Goal: Navigation & Orientation: Understand site structure

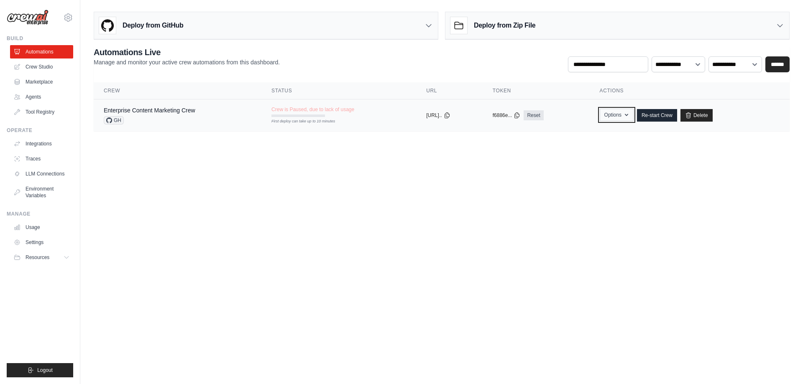
click at [634, 113] on button "Options" at bounding box center [617, 115] width 34 height 13
click at [242, 195] on body "[EMAIL_ADDRESS][DOMAIN_NAME] Settings Build Automations Crew Studio" at bounding box center [401, 192] width 803 height 384
click at [163, 113] on link "Enterprise Content Marketing Crew" at bounding box center [150, 110] width 92 height 7
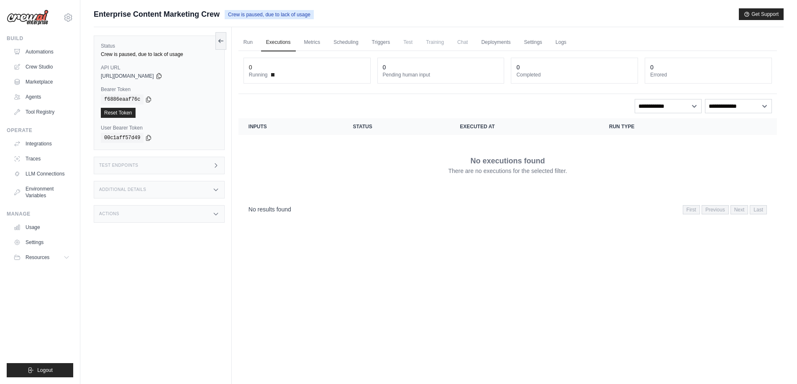
click at [207, 163] on div "Test Endpoints" at bounding box center [159, 166] width 131 height 18
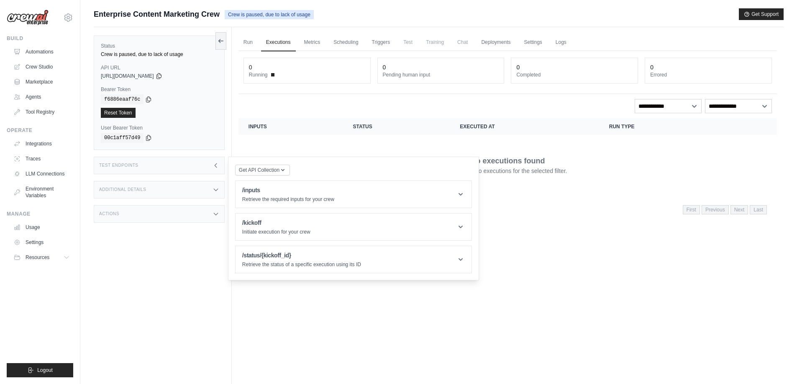
click at [171, 265] on div "Status Crew is paused, due to lack of usage API URL copied [URL][DOMAIN_NAME] B…" at bounding box center [163, 219] width 138 height 384
click at [46, 102] on link "Agents" at bounding box center [42, 96] width 63 height 13
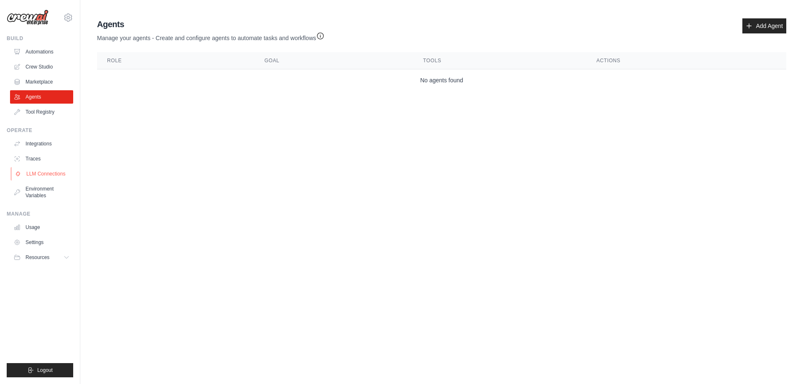
click at [35, 174] on link "LLM Connections" at bounding box center [42, 173] width 63 height 13
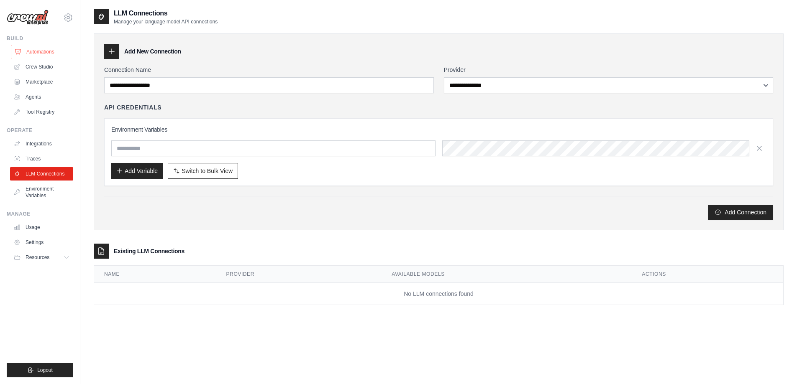
click at [36, 51] on link "Automations" at bounding box center [42, 51] width 63 height 13
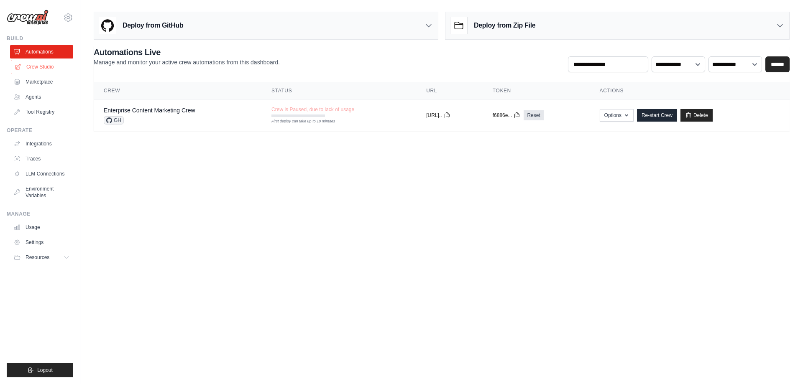
click at [28, 63] on link "Crew Studio" at bounding box center [42, 66] width 63 height 13
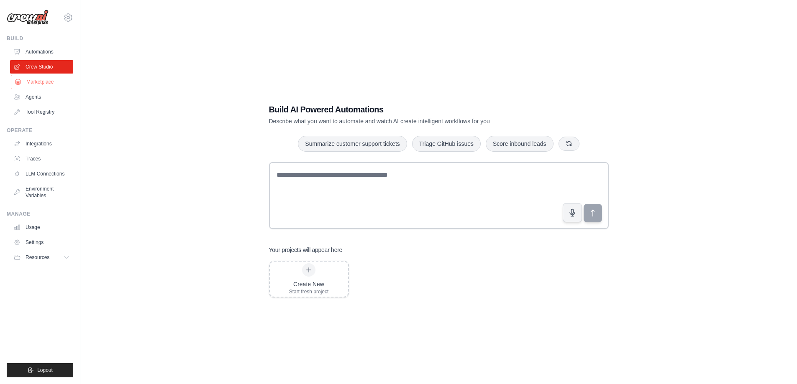
click at [26, 80] on link "Marketplace" at bounding box center [42, 81] width 63 height 13
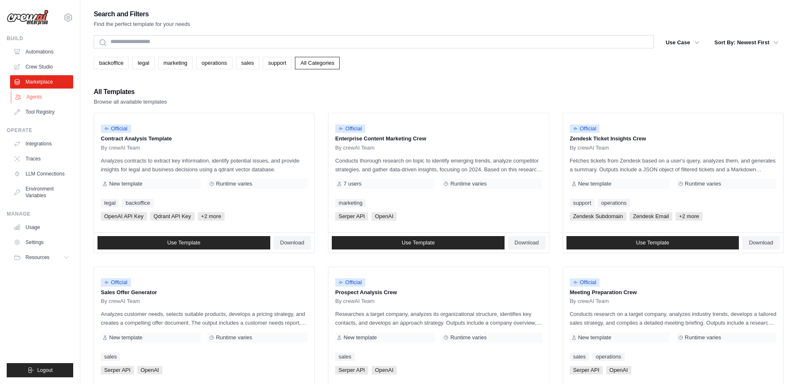
click at [35, 95] on link "Agents" at bounding box center [42, 96] width 63 height 13
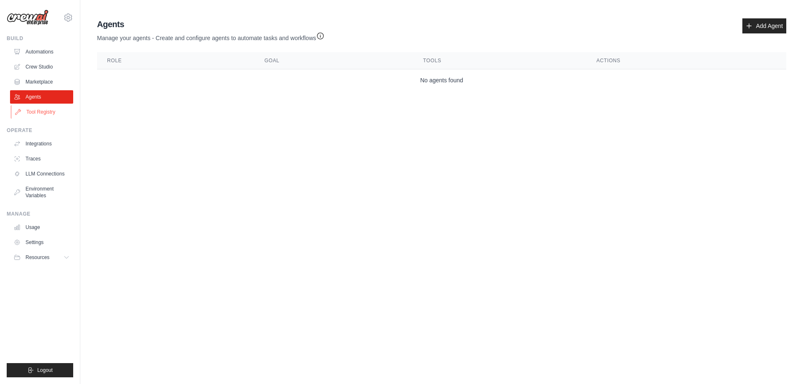
click at [40, 108] on link "Tool Registry" at bounding box center [42, 111] width 63 height 13
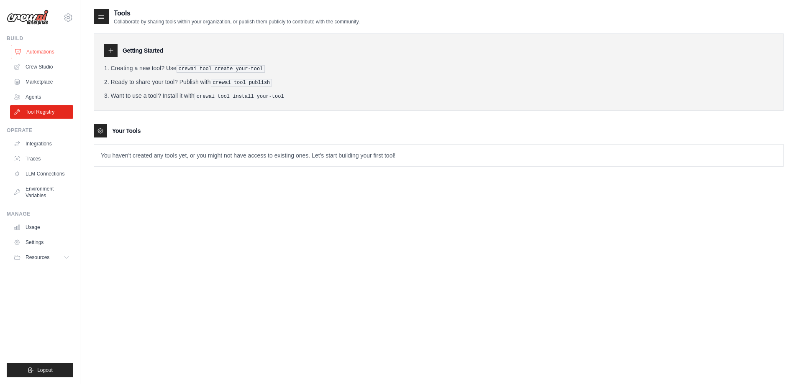
click at [44, 52] on link "Automations" at bounding box center [42, 51] width 63 height 13
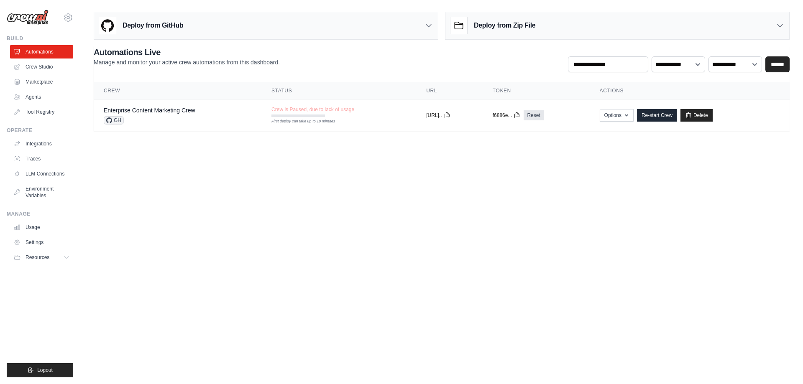
click at [250, 192] on body "[EMAIL_ADDRESS][DOMAIN_NAME] Settings Build Automations Crew Studio" at bounding box center [401, 192] width 803 height 384
